Goal: Find contact information: Obtain details needed to contact an individual or organization

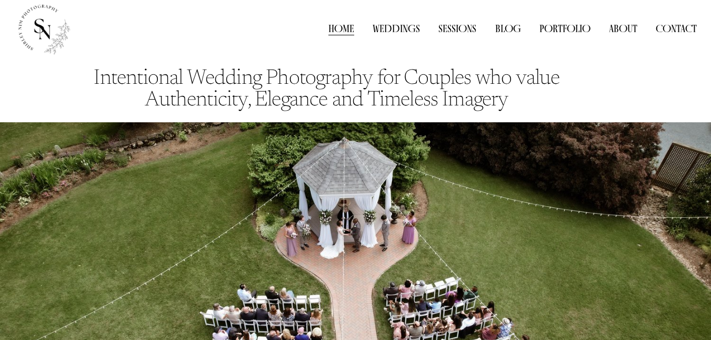
click at [657, 30] on link "Contact" at bounding box center [676, 28] width 41 height 15
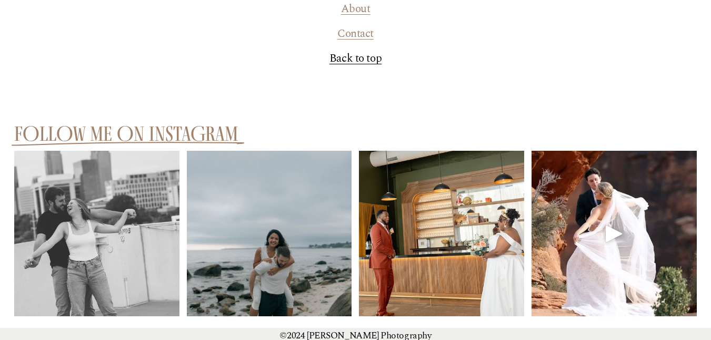
scroll to position [1445, 0]
